Goal: Information Seeking & Learning: Learn about a topic

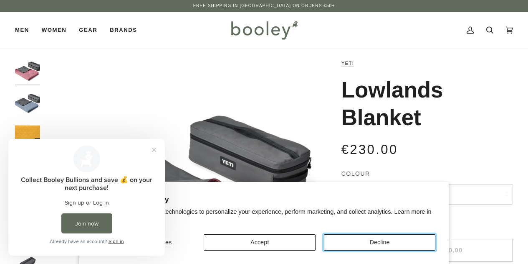
click at [383, 240] on button "Decline" at bounding box center [380, 242] width 112 height 16
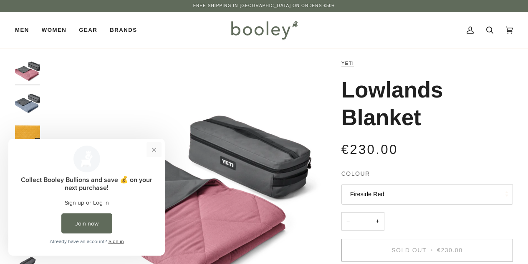
click at [159, 147] on button "Close prompt" at bounding box center [154, 149] width 15 height 15
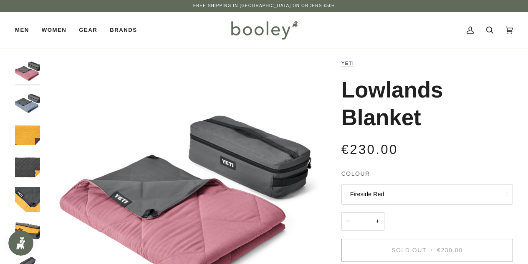
click at [30, 75] on img "Yeti Lowlands Blanket Fireside Red - Booley Galway" at bounding box center [27, 70] width 25 height 25
click at [26, 91] on img "Yeti Lowlands Blanket Smoke Blue - Booley Galway" at bounding box center [27, 103] width 25 height 25
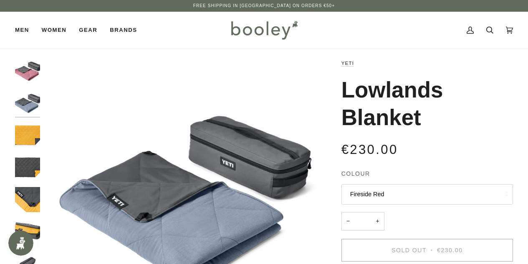
click at [34, 64] on img "Yeti Lowlands Blanket Fireside Red - Booley Galway" at bounding box center [27, 70] width 25 height 25
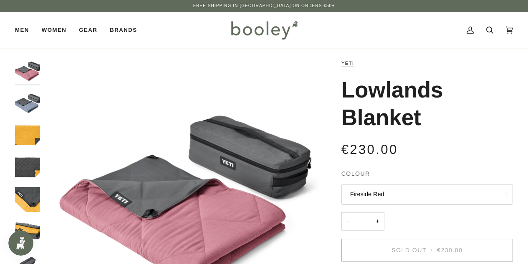
click at [452, 188] on button "Fireside Red" at bounding box center [428, 194] width 172 height 20
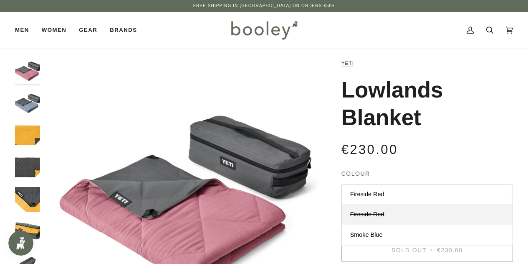
click at [373, 193] on button "Fireside Red" at bounding box center [428, 194] width 172 height 20
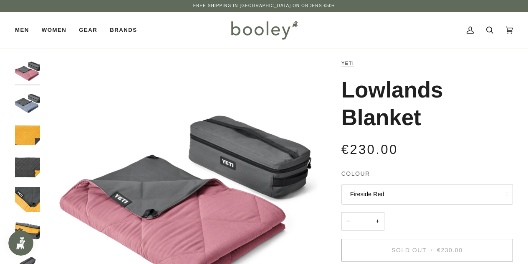
drag, startPoint x: 527, startPoint y: 67, endPoint x: 533, endPoint y: 84, distance: 18.5
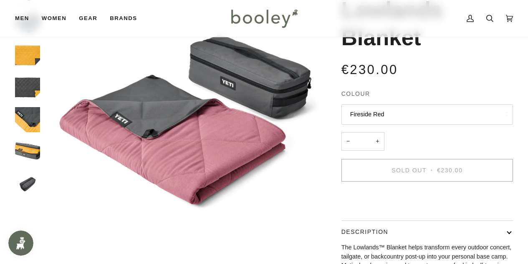
scroll to position [81, 0]
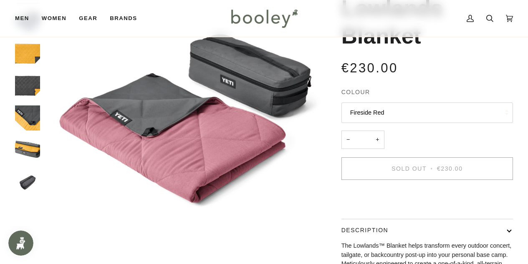
click at [394, 111] on button "Fireside Red" at bounding box center [428, 112] width 172 height 20
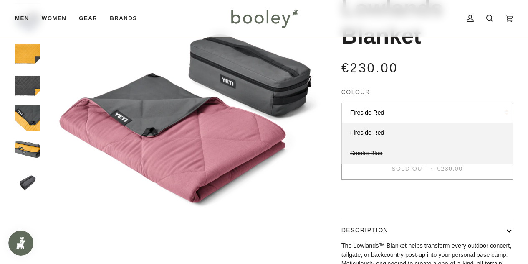
click at [366, 152] on span "Smoke Blue" at bounding box center [366, 153] width 33 height 7
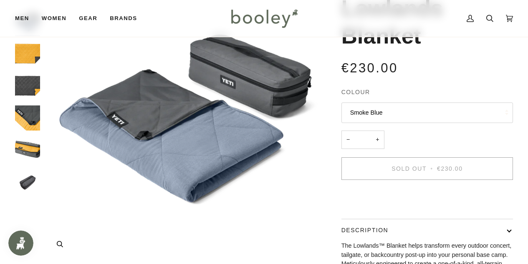
click at [260, 140] on img "Yeti Lowlands Blanket Smoke Blue - Booley Galway" at bounding box center [185, 118] width 282 height 282
click at [32, 46] on img "Yeti Lowlands Blanket Alpine Yellow - Booley Galway" at bounding box center [27, 53] width 25 height 25
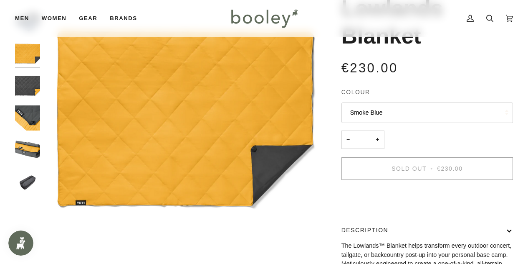
click at [405, 111] on button "Smoke Blue" at bounding box center [428, 112] width 172 height 20
click at [427, 89] on legend "Colour" at bounding box center [428, 94] width 172 height 13
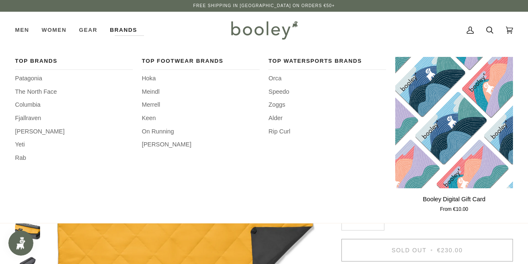
click at [135, 29] on link "Brands" at bounding box center [124, 30] width 40 height 37
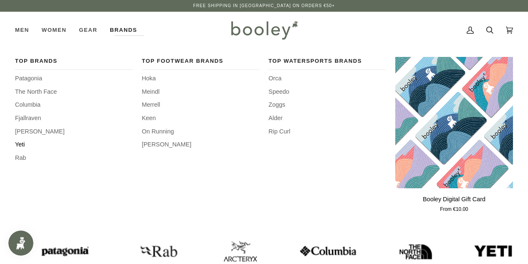
click at [20, 145] on span "Yeti" at bounding box center [74, 144] width 118 height 9
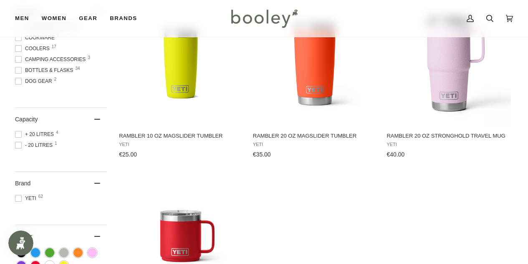
scroll to position [91, 0]
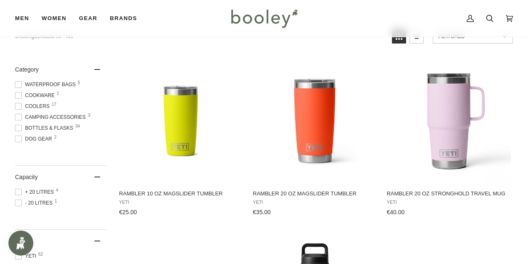
click at [61, 85] on span "Waterproof Bags 5" at bounding box center [46, 85] width 63 height 8
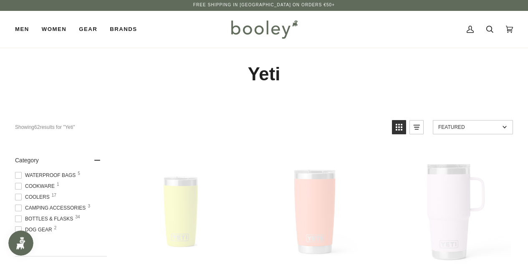
scroll to position [0, 0]
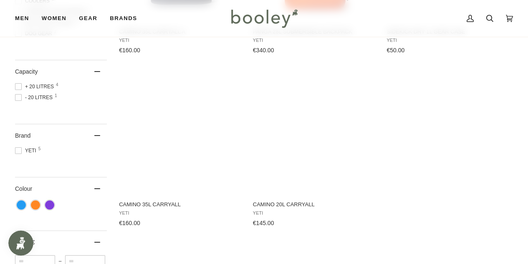
scroll to position [272, 0]
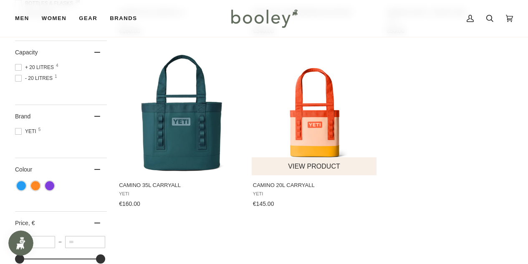
click at [347, 144] on img "Camino 20L Carryall" at bounding box center [314, 112] width 125 height 125
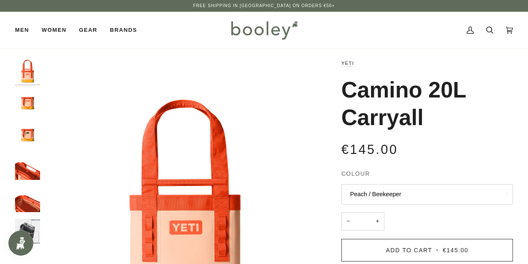
click at [413, 193] on button "Peach / Beekeeper" at bounding box center [428, 194] width 172 height 20
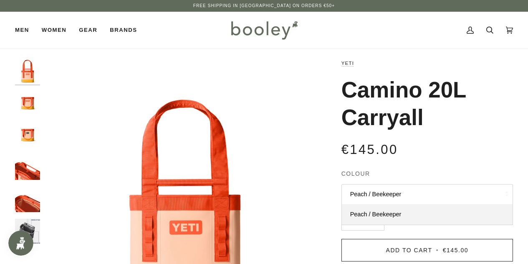
click at [413, 193] on button "Peach / Beekeeper" at bounding box center [428, 194] width 172 height 20
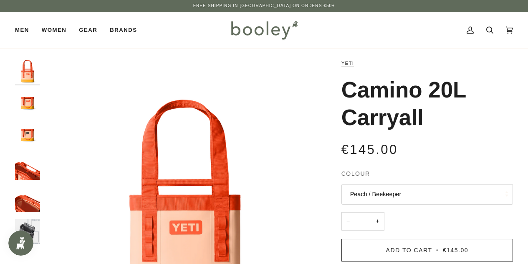
click at [25, 172] on img "Yeti Camino 20L Carryall Peach / Beekeeper - Booley Galway" at bounding box center [27, 167] width 25 height 25
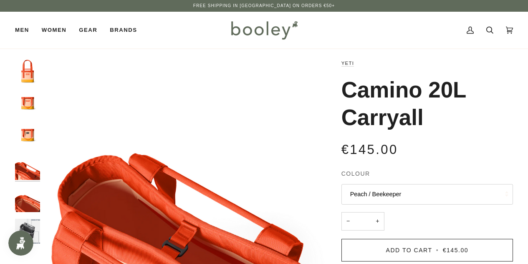
click at [29, 198] on img "Yeti Camino 20L Carryall Peach / Beekeeper - Booley Galway" at bounding box center [27, 199] width 25 height 25
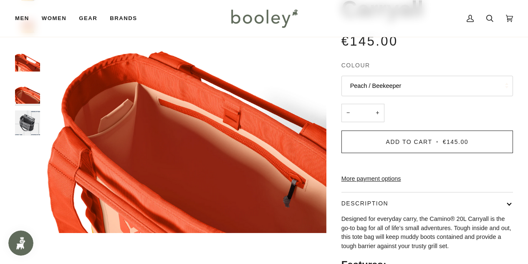
scroll to position [96, 0]
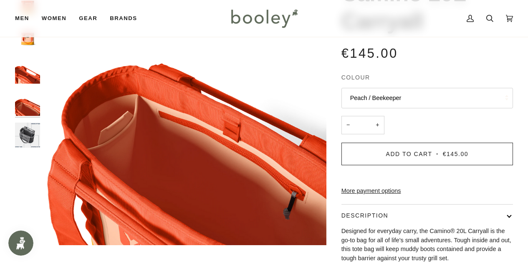
click at [17, 135] on img "Yeti Camino 20L Carryall - Booley Galway" at bounding box center [27, 134] width 25 height 25
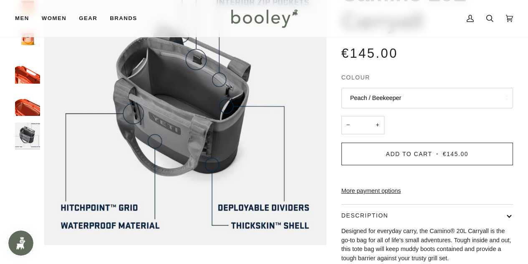
click at [34, 101] on img "Yeti Camino 20L Carryall Peach / Beekeeper - Booley Galway" at bounding box center [27, 103] width 25 height 25
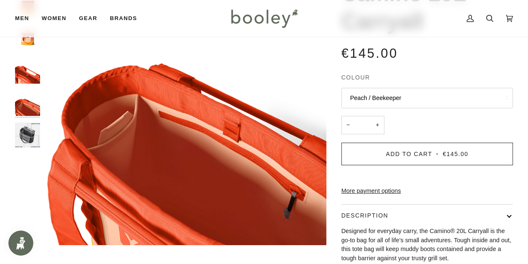
click at [36, 74] on img "Yeti Camino 20L Carryall Peach / Beekeeper - Booley Galway" at bounding box center [27, 70] width 25 height 25
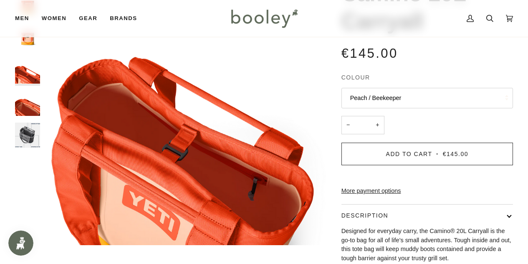
click at [36, 42] on img "Yeti Camino 20L Carryall Peach / Beekeeper - Booley Galway" at bounding box center [27, 38] width 25 height 25
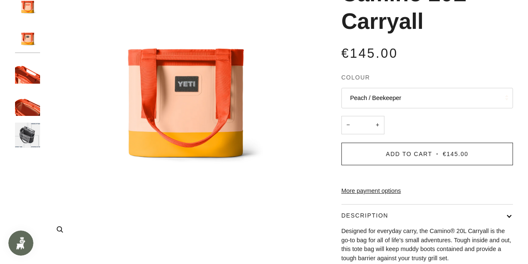
scroll to position [0, 0]
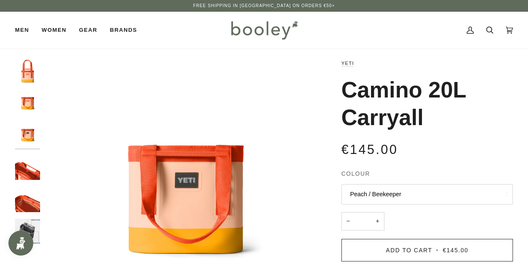
drag, startPoint x: 343, startPoint y: 88, endPoint x: 421, endPoint y: 92, distance: 77.4
click at [421, 92] on h1 "Camino 20L Carryall" at bounding box center [424, 103] width 165 height 55
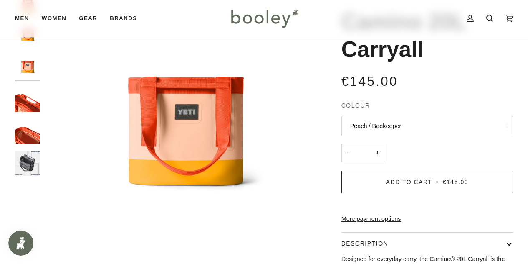
scroll to position [71, 0]
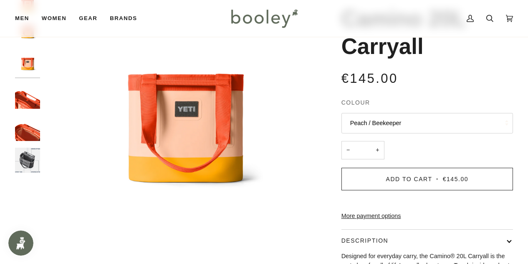
click at [388, 125] on button "Peach / Beekeeper" at bounding box center [428, 123] width 172 height 20
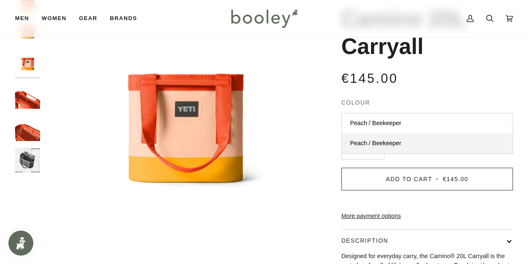
click at [406, 93] on div "€145.00 Sale • Save" at bounding box center [428, 84] width 172 height 30
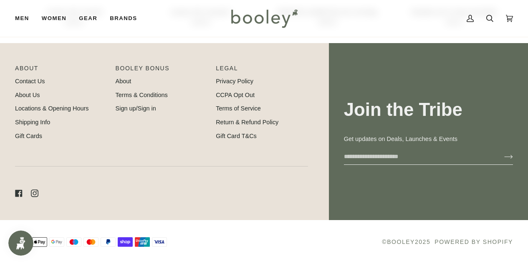
scroll to position [661, 0]
click at [121, 84] on link "About" at bounding box center [124, 81] width 16 height 7
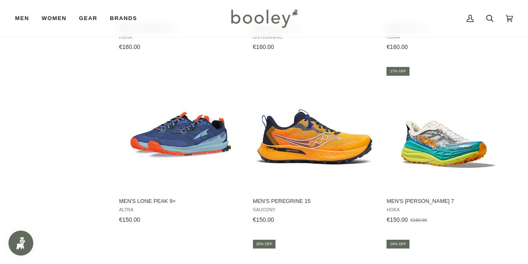
scroll to position [777, 0]
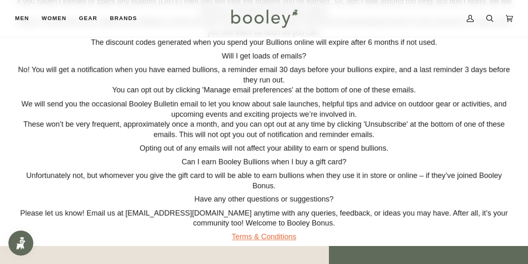
drag, startPoint x: 112, startPoint y: 106, endPoint x: 104, endPoint y: 240, distance: 134.3
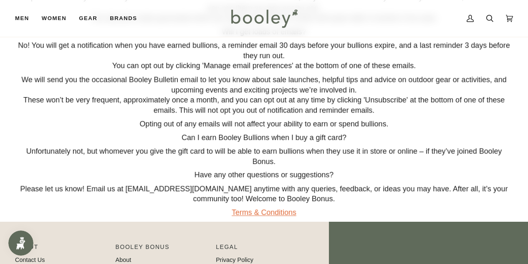
scroll to position [580, 0]
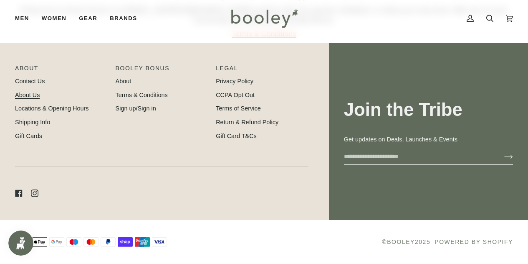
click at [37, 94] on link "About Us" at bounding box center [27, 94] width 25 height 7
